Goal: Information Seeking & Learning: Understand process/instructions

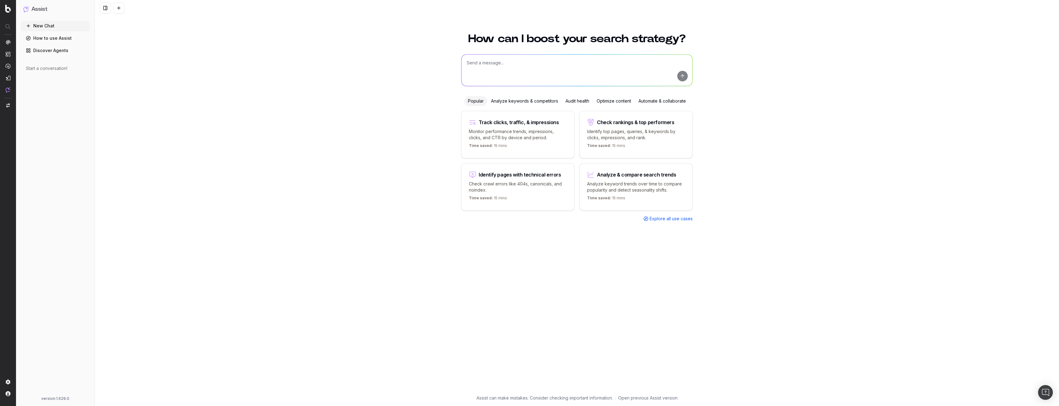
click at [526, 102] on div "Analyze keywords & competitors" at bounding box center [524, 101] width 74 height 10
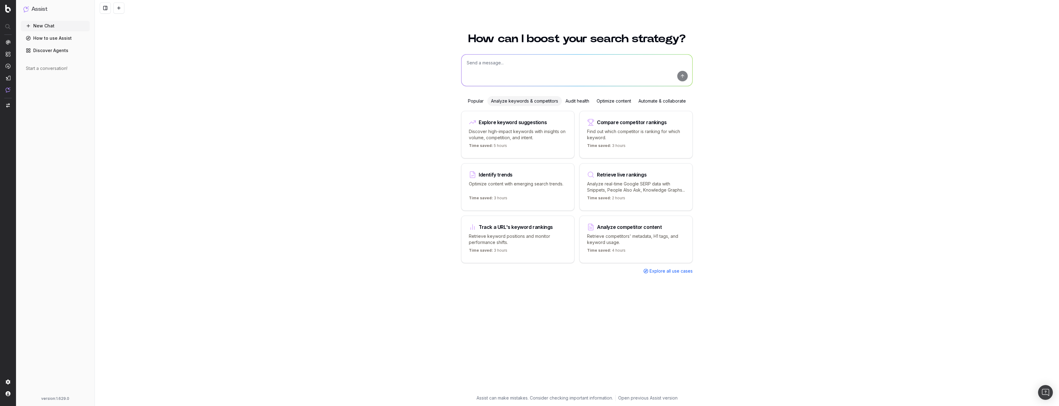
click at [680, 274] on span "Explore all use cases" at bounding box center [670, 271] width 43 height 6
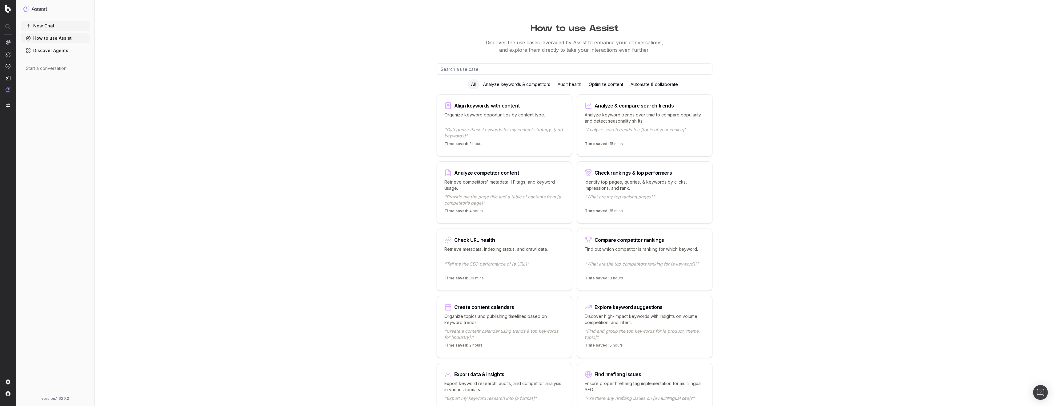
click at [640, 136] on p ""Analyze search trends for: [topic of your choice]"" at bounding box center [645, 132] width 120 height 12
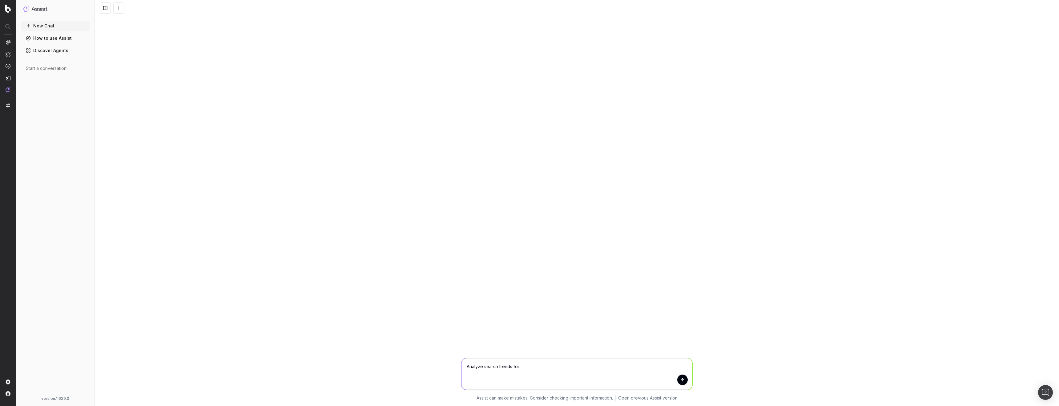
click at [49, 52] on link "Discover Agents" at bounding box center [55, 51] width 69 height 10
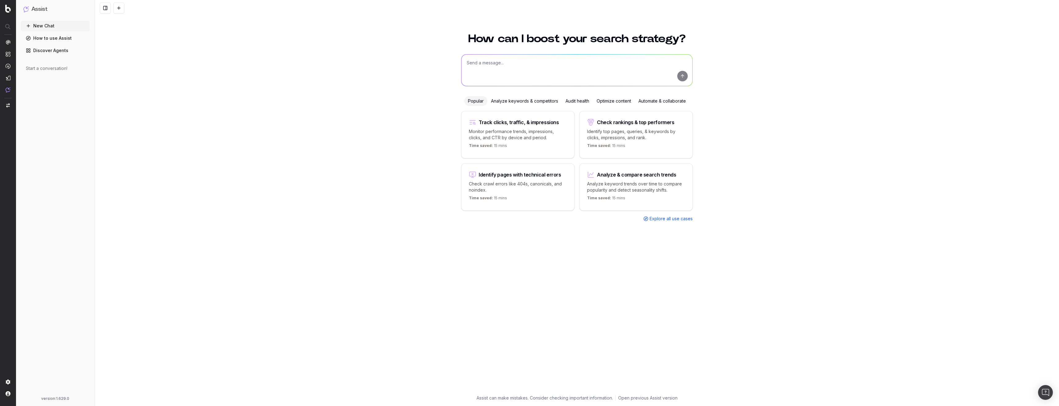
click at [524, 98] on div "Analyze keywords & competitors" at bounding box center [524, 101] width 74 height 10
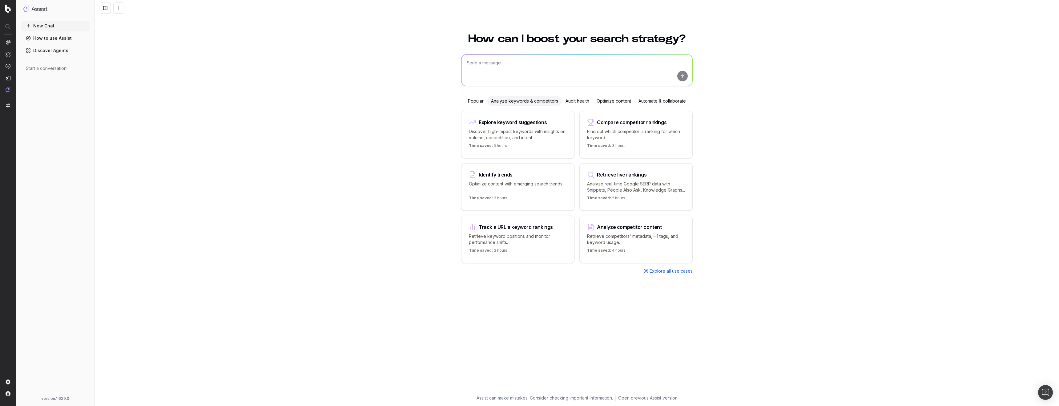
click at [631, 140] on div "Compare competitor rankings Find out which competitor is ranking for which keyw…" at bounding box center [635, 134] width 113 height 47
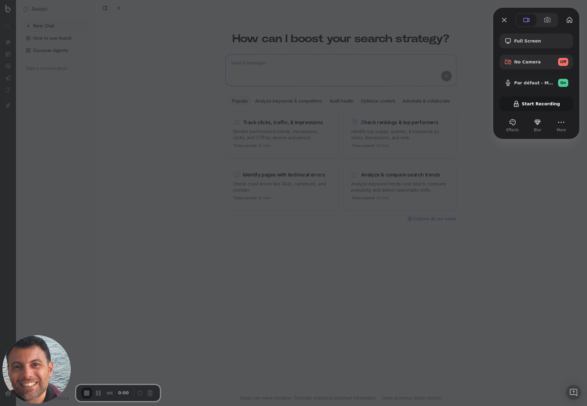
click at [522, 105] on div "Full Screen No Camera Off Par défaut - Microphone MacBook Pro (Built-in) On Sta…" at bounding box center [537, 73] width 74 height 78
click at [520, 104] on div "Full Screen No Camera Off Par défaut - Microphone MacBook Pro (Built-in) On Sta…" at bounding box center [537, 73] width 74 height 78
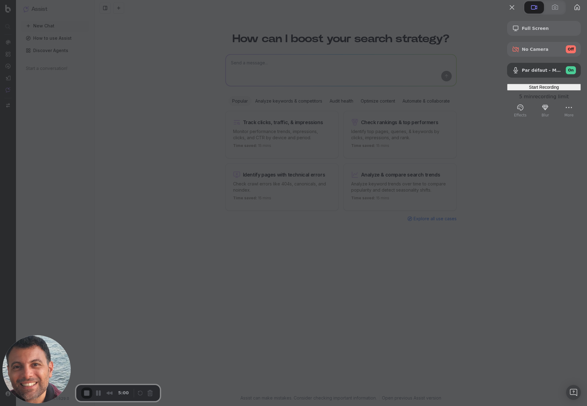
click at [529, 90] on span "Start Recording" at bounding box center [544, 87] width 30 height 5
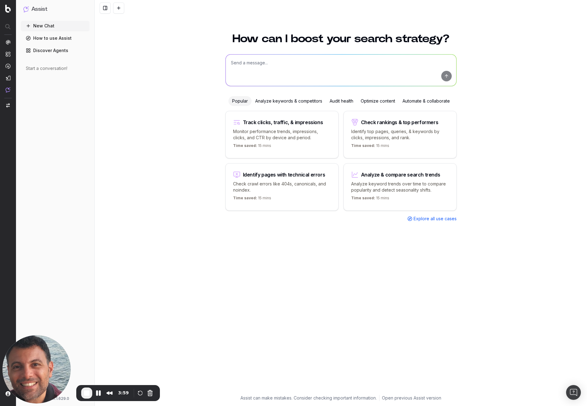
click at [434, 214] on div "Track clicks, traffic, & impressions Monitor performance trends, impressions, c…" at bounding box center [341, 166] width 231 height 111
click at [431, 219] on span "Explore all use cases" at bounding box center [435, 218] width 43 height 6
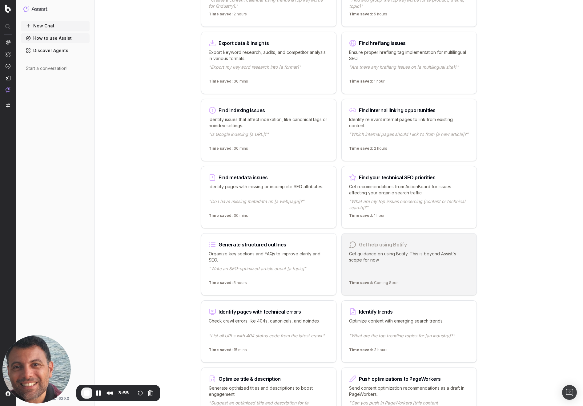
scroll to position [433, 0]
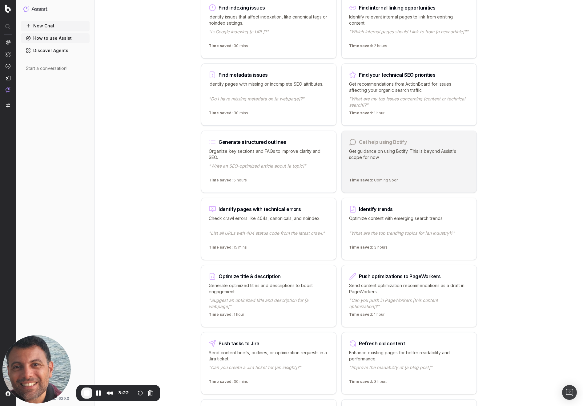
click at [42, 40] on link "How to use Assist" at bounding box center [55, 38] width 69 height 10
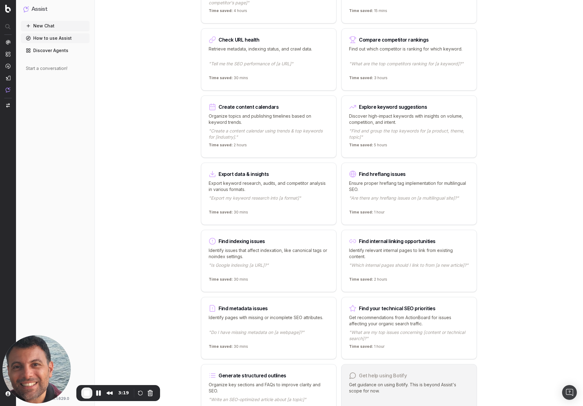
scroll to position [260, 0]
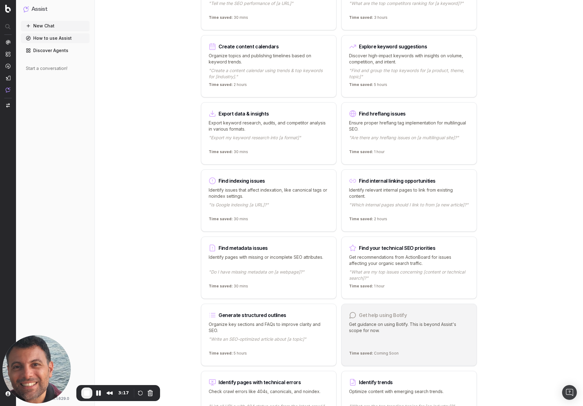
click at [39, 51] on link "Discover Agents" at bounding box center [55, 51] width 69 height 10
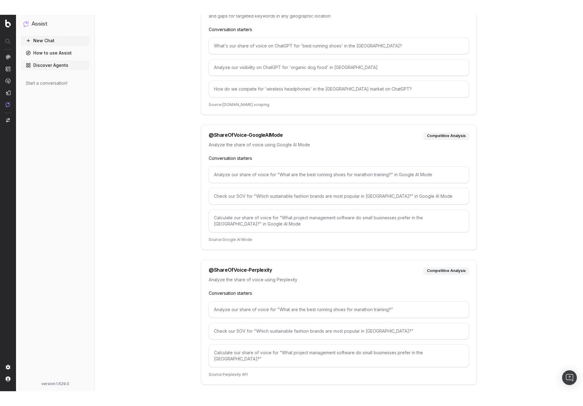
scroll to position [3050, 0]
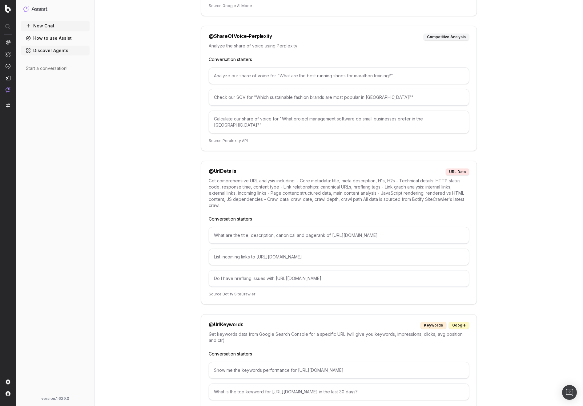
scroll to position [3191, 0]
